Goal: Navigation & Orientation: Find specific page/section

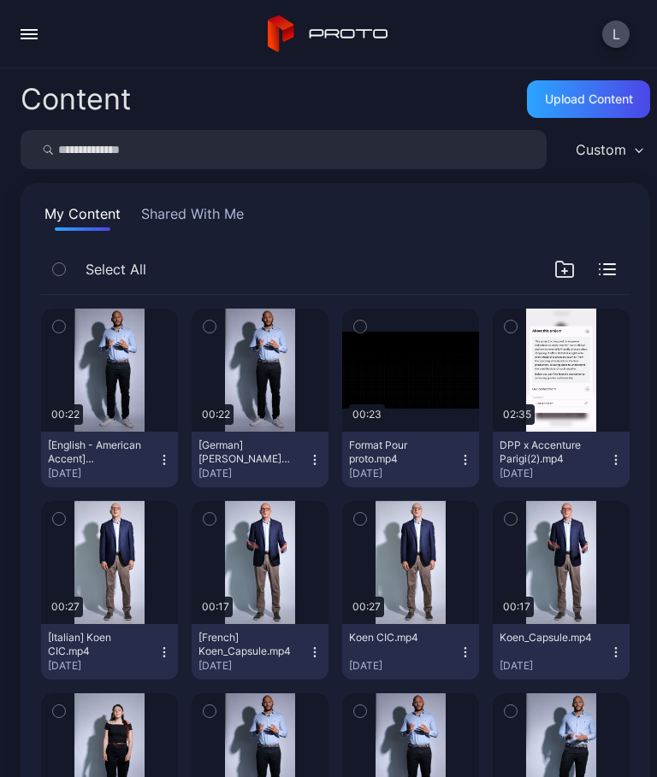
click at [194, 227] on button "Shared With Me" at bounding box center [192, 217] width 109 height 27
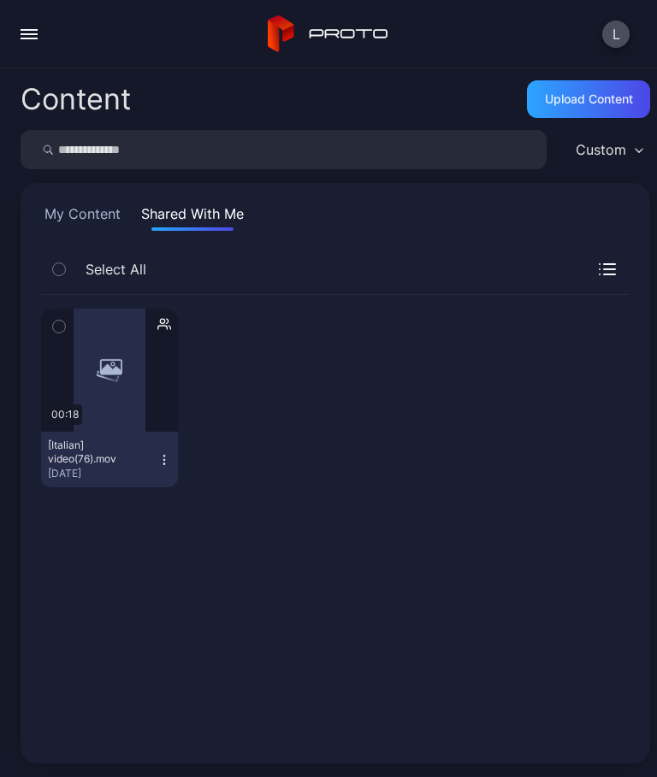
click at [70, 204] on button "My Content" at bounding box center [82, 217] width 83 height 27
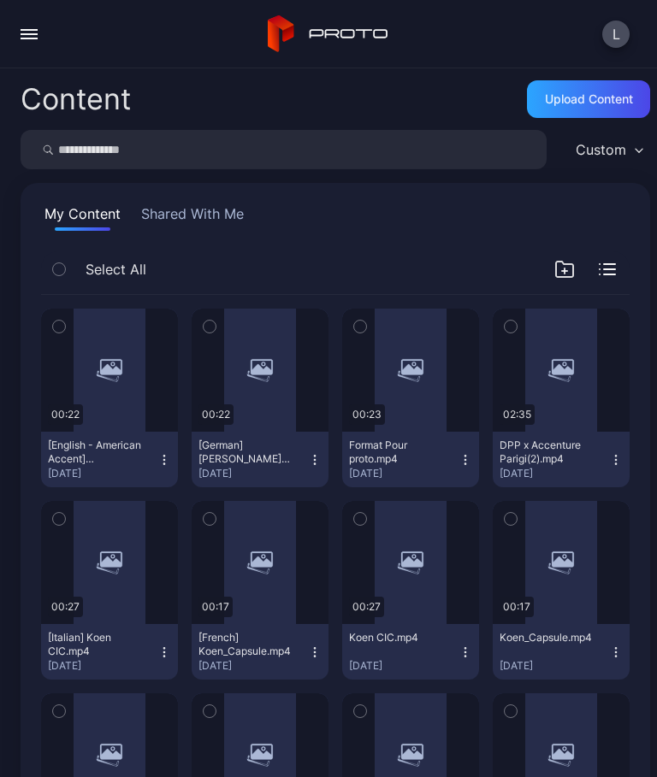
click at [16, 62] on div "L" at bounding box center [328, 34] width 657 height 68
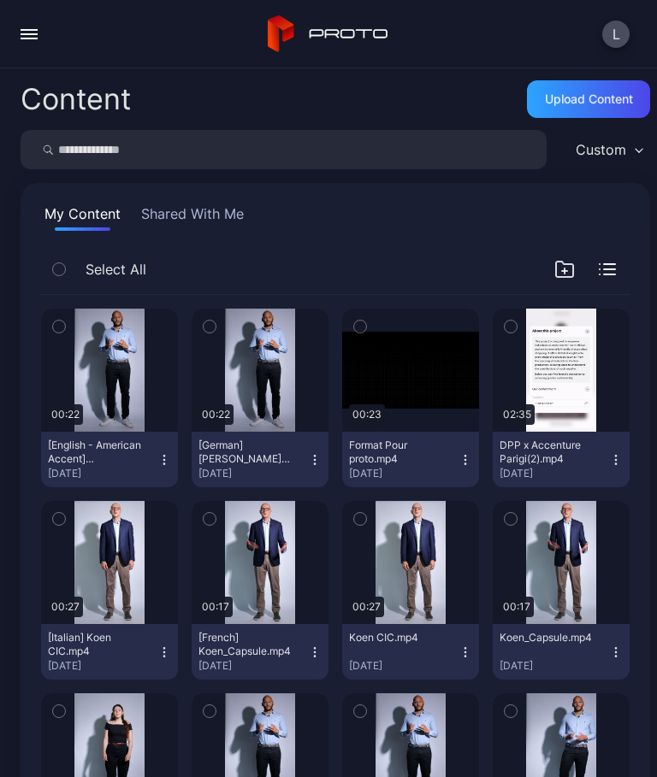
click at [44, 37] on button "button" at bounding box center [29, 34] width 34 height 34
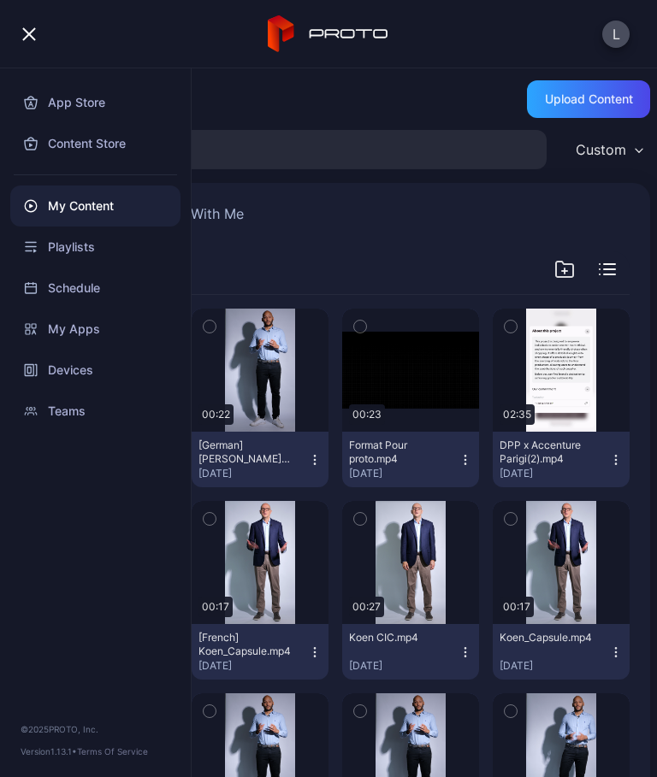
click at [76, 377] on div "Devices" at bounding box center [95, 370] width 170 height 41
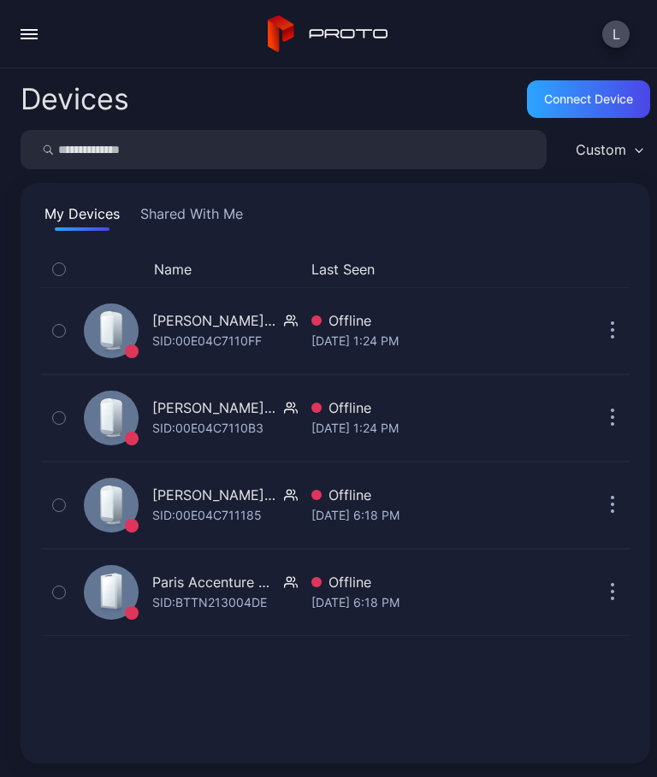
click at [84, 167] on input "search" at bounding box center [284, 149] width 526 height 39
click at [15, 27] on button "button" at bounding box center [29, 34] width 34 height 34
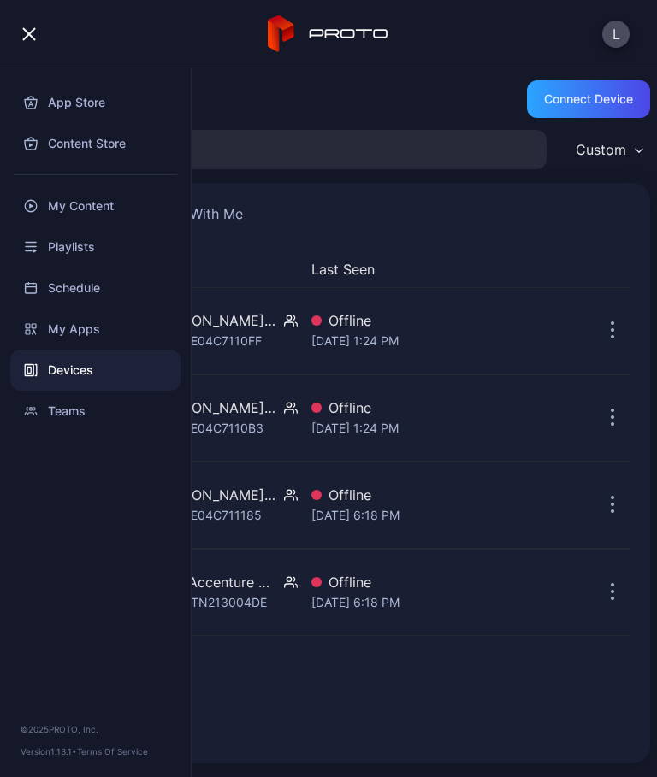
click at [88, 334] on div "My Apps" at bounding box center [95, 329] width 170 height 41
